Goal: Navigation & Orientation: Find specific page/section

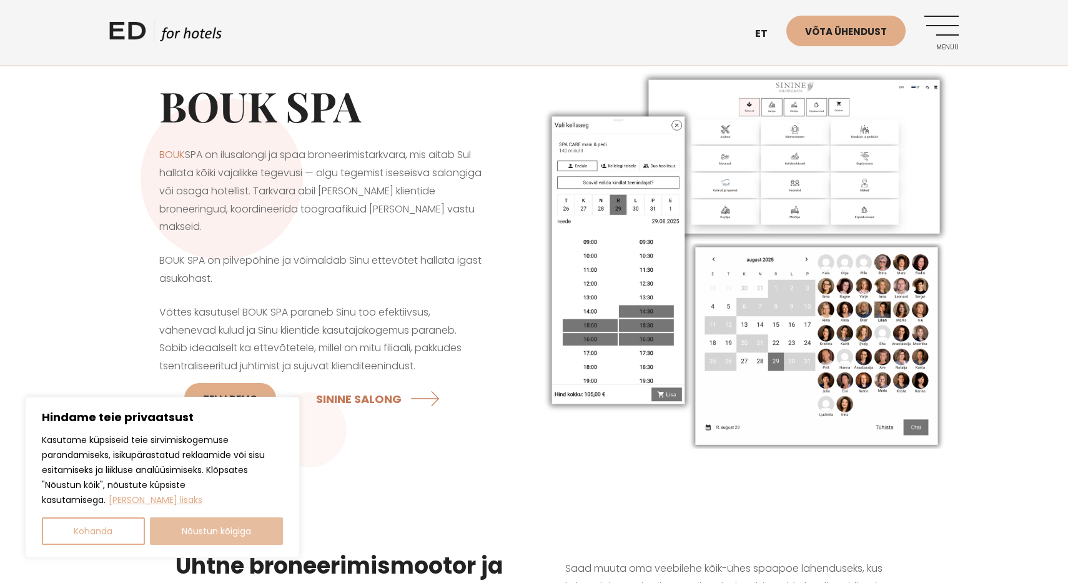
click at [239, 531] on button "Nõustun kõigiga" at bounding box center [217, 530] width 134 height 27
checkbox input "true"
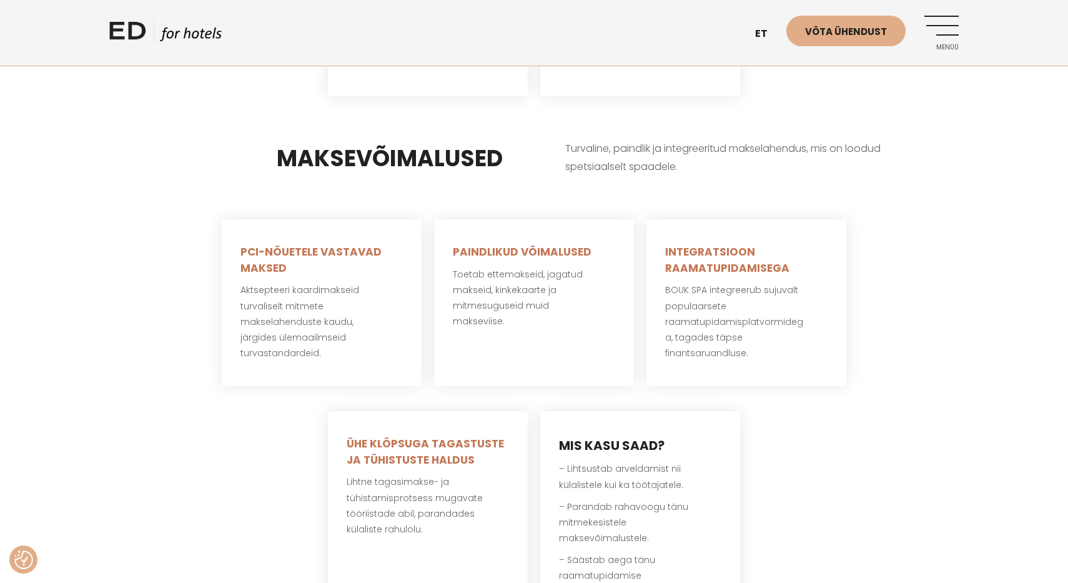
scroll to position [2564, 0]
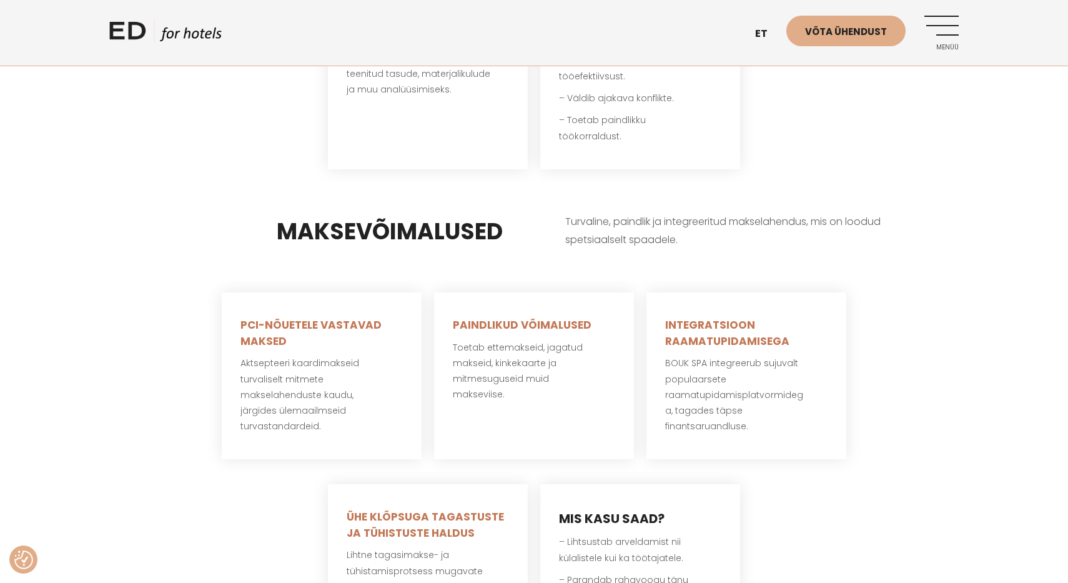
click at [136, 22] on link "ED HOTELS" at bounding box center [165, 34] width 112 height 31
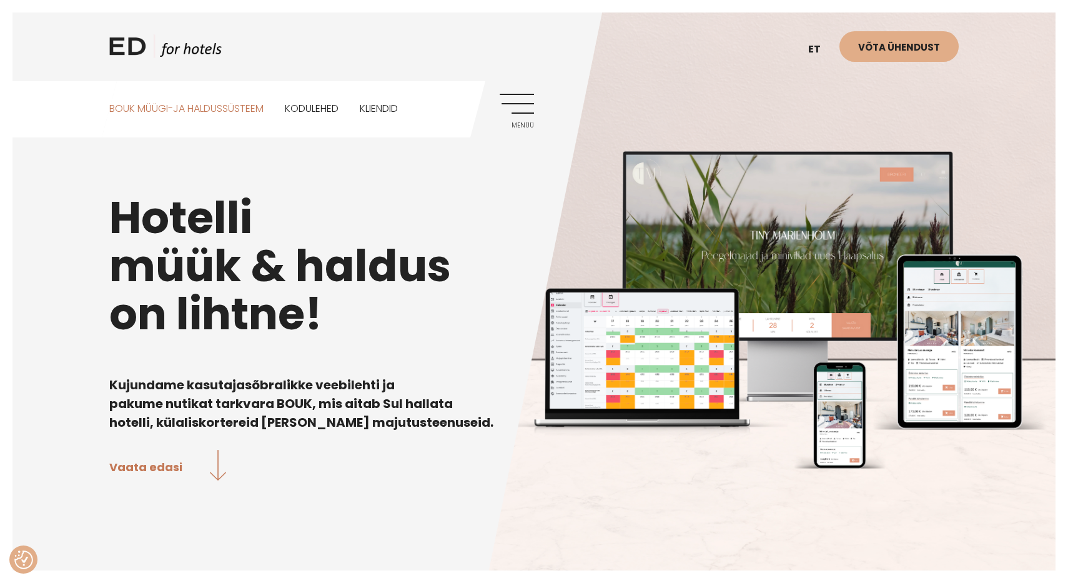
click at [185, 104] on link "BOUK MÜÜGI-JA HALDUSSÜSTEEM" at bounding box center [186, 109] width 154 height 56
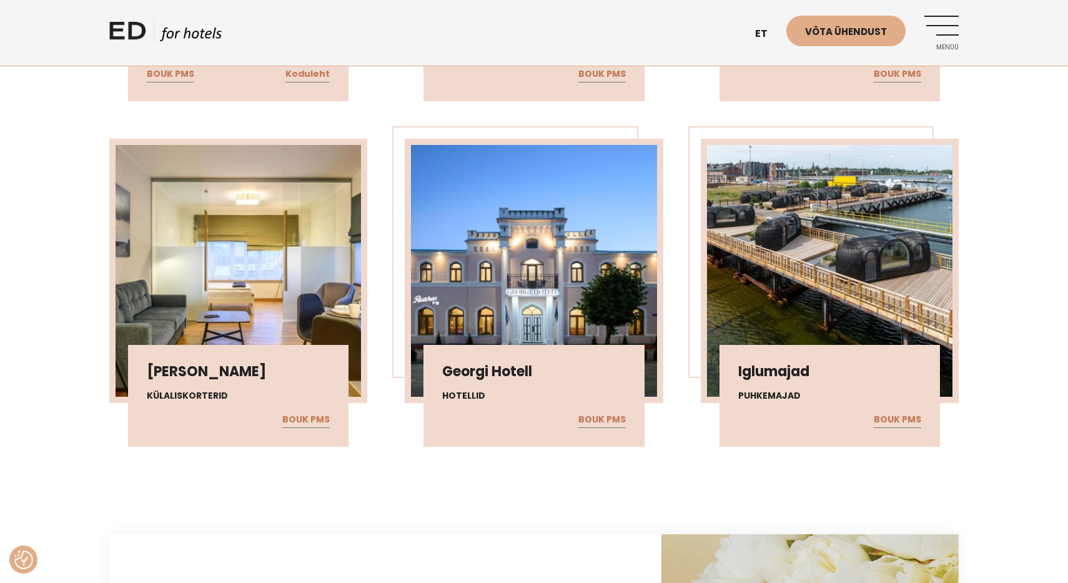
scroll to position [3011, 0]
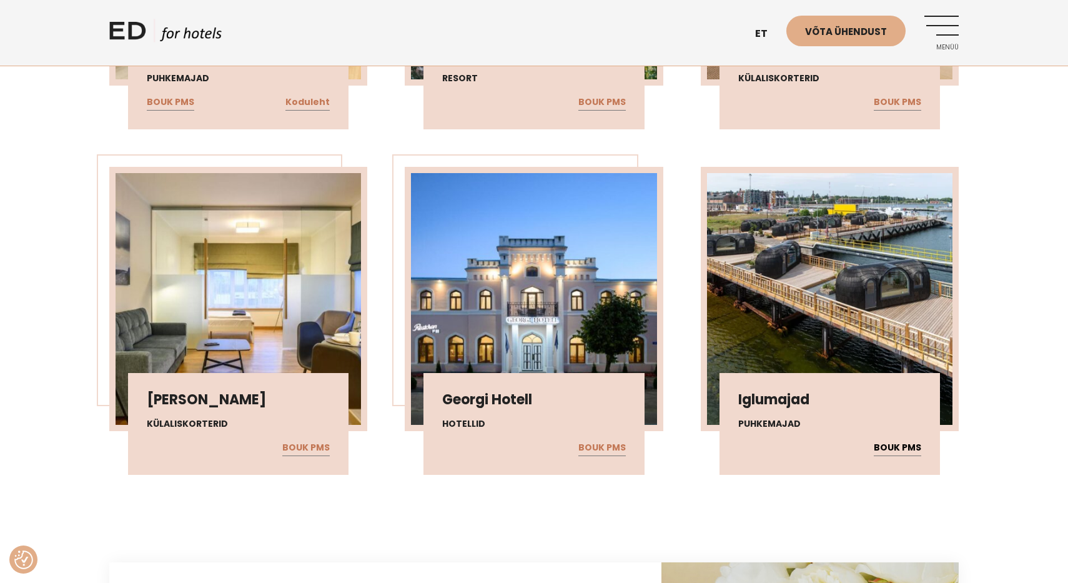
click at [899, 440] on link "BOUK PMS" at bounding box center [897, 448] width 47 height 16
